Goal: Task Accomplishment & Management: Manage account settings

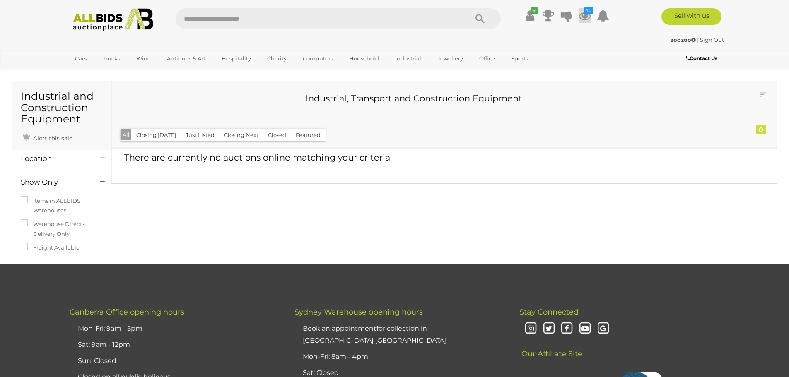
click at [583, 16] on icon at bounding box center [585, 15] width 12 height 15
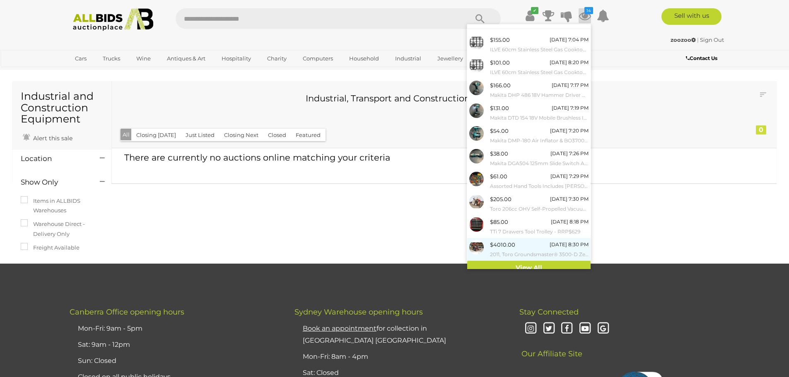
scroll to position [19, 0]
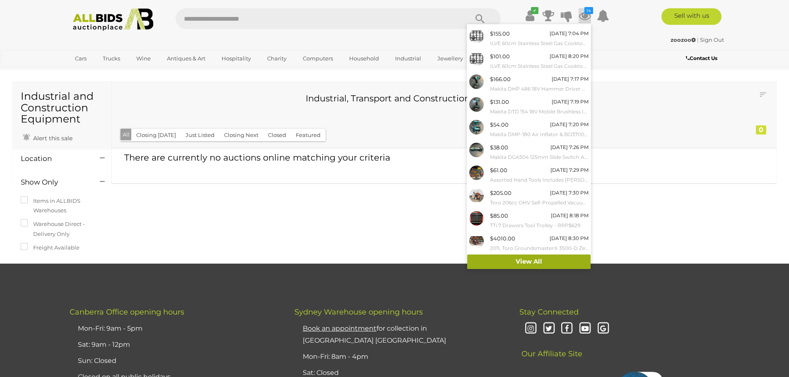
click at [528, 260] on link "View All" at bounding box center [528, 262] width 123 height 14
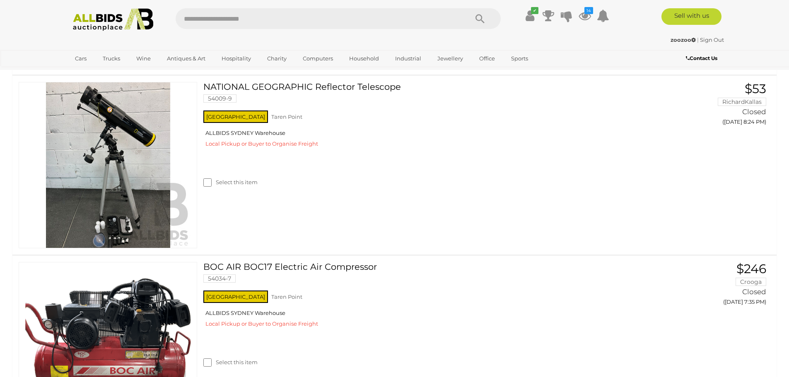
scroll to position [2817, 0]
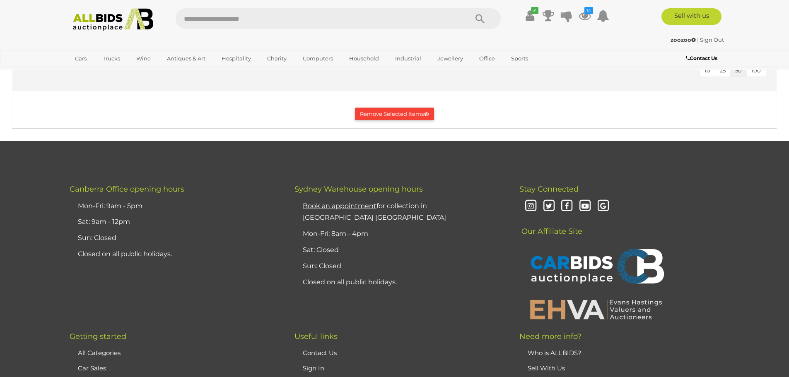
scroll to position [3190, 0]
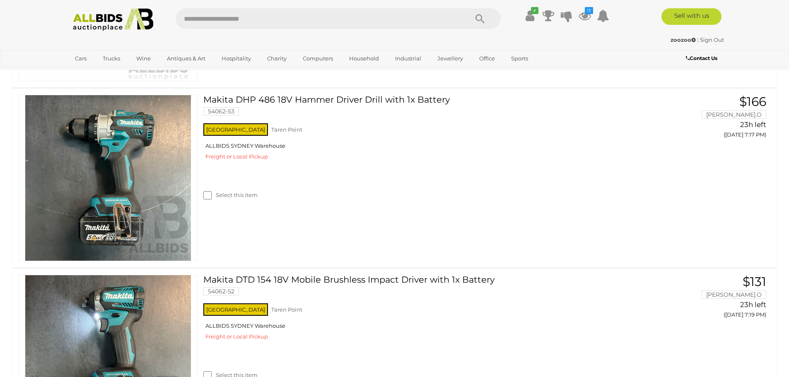
scroll to position [0, 0]
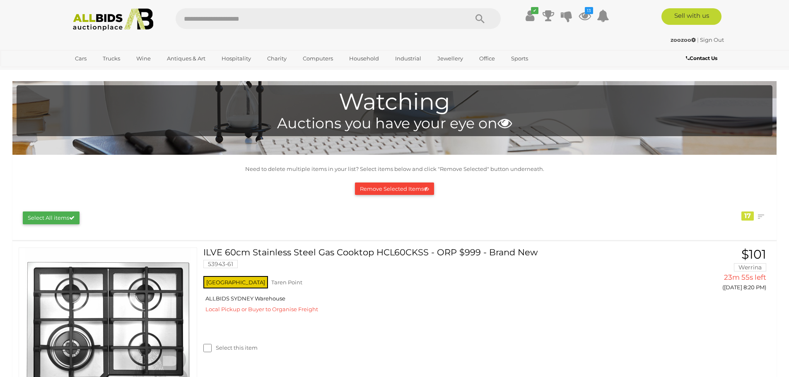
click at [386, 188] on button "Remove Selected Items" at bounding box center [394, 189] width 79 height 13
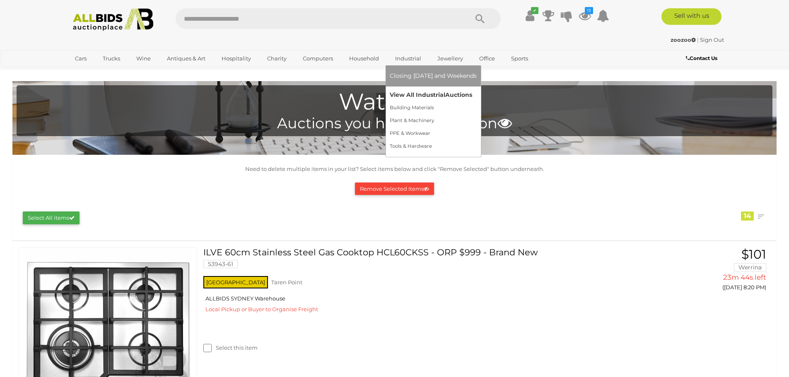
click at [407, 94] on link "View All Industrial Auctions" at bounding box center [433, 95] width 87 height 13
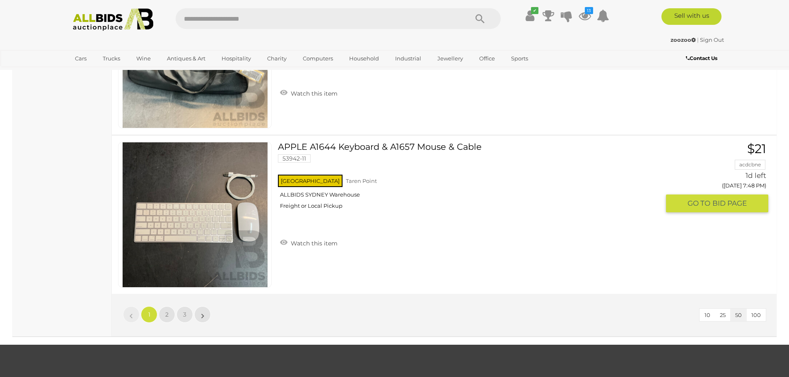
scroll to position [7868, 0]
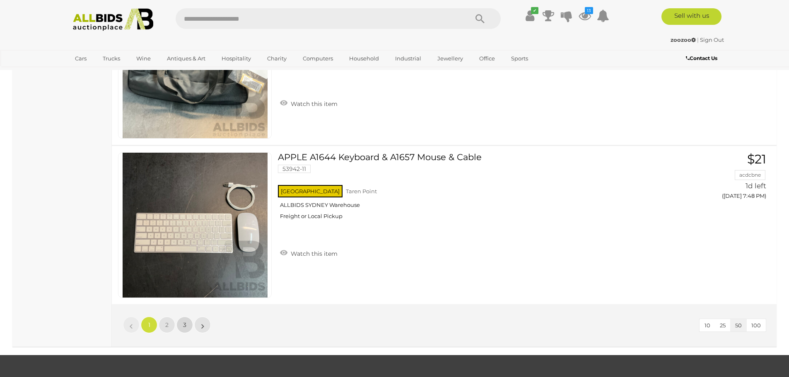
click at [185, 326] on span "3" at bounding box center [184, 324] width 3 height 7
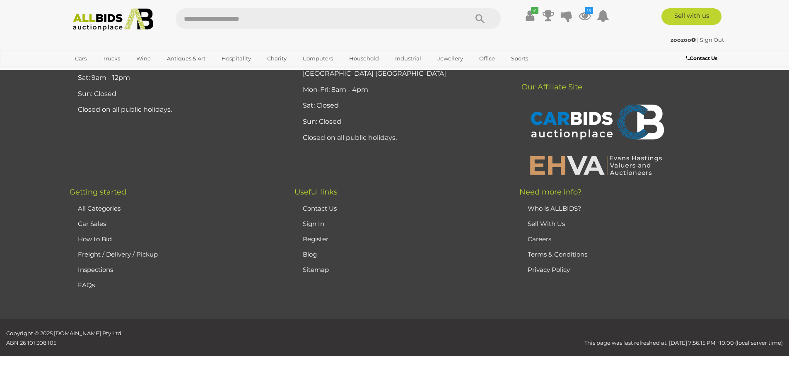
scroll to position [116, 0]
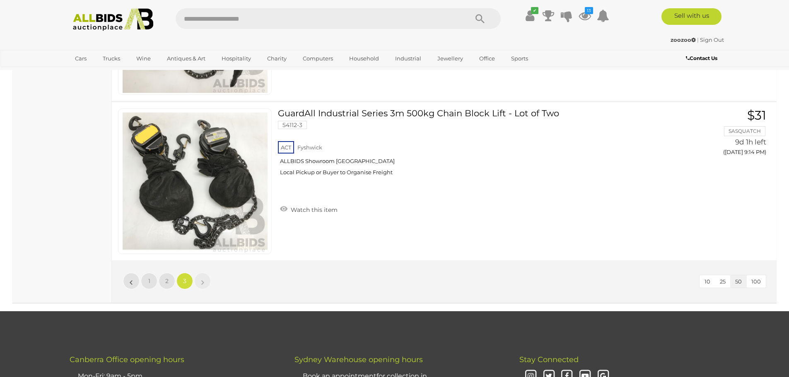
scroll to position [2477, 0]
